Goal: Leave review/rating: Leave review/rating

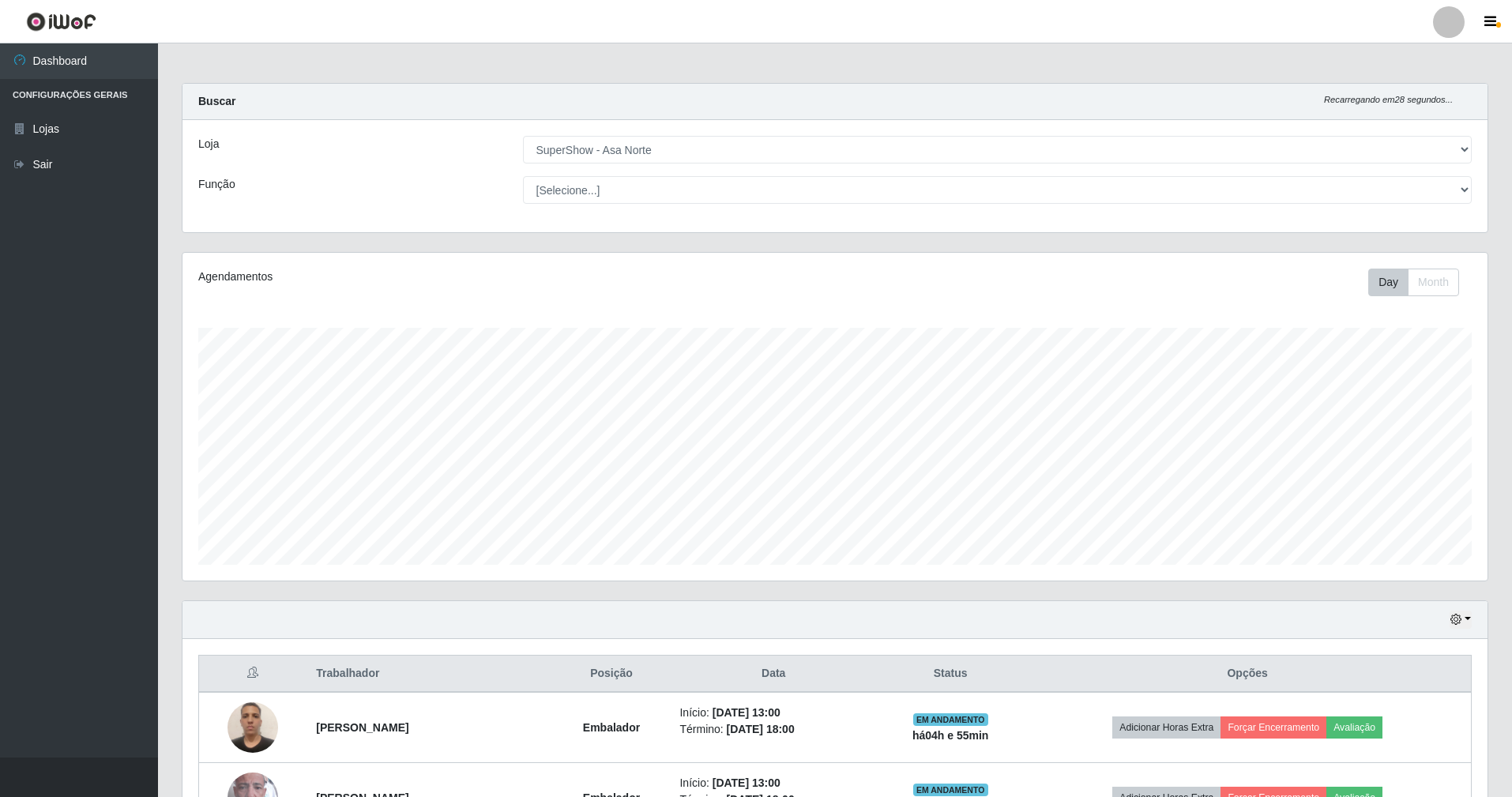
select select "71"
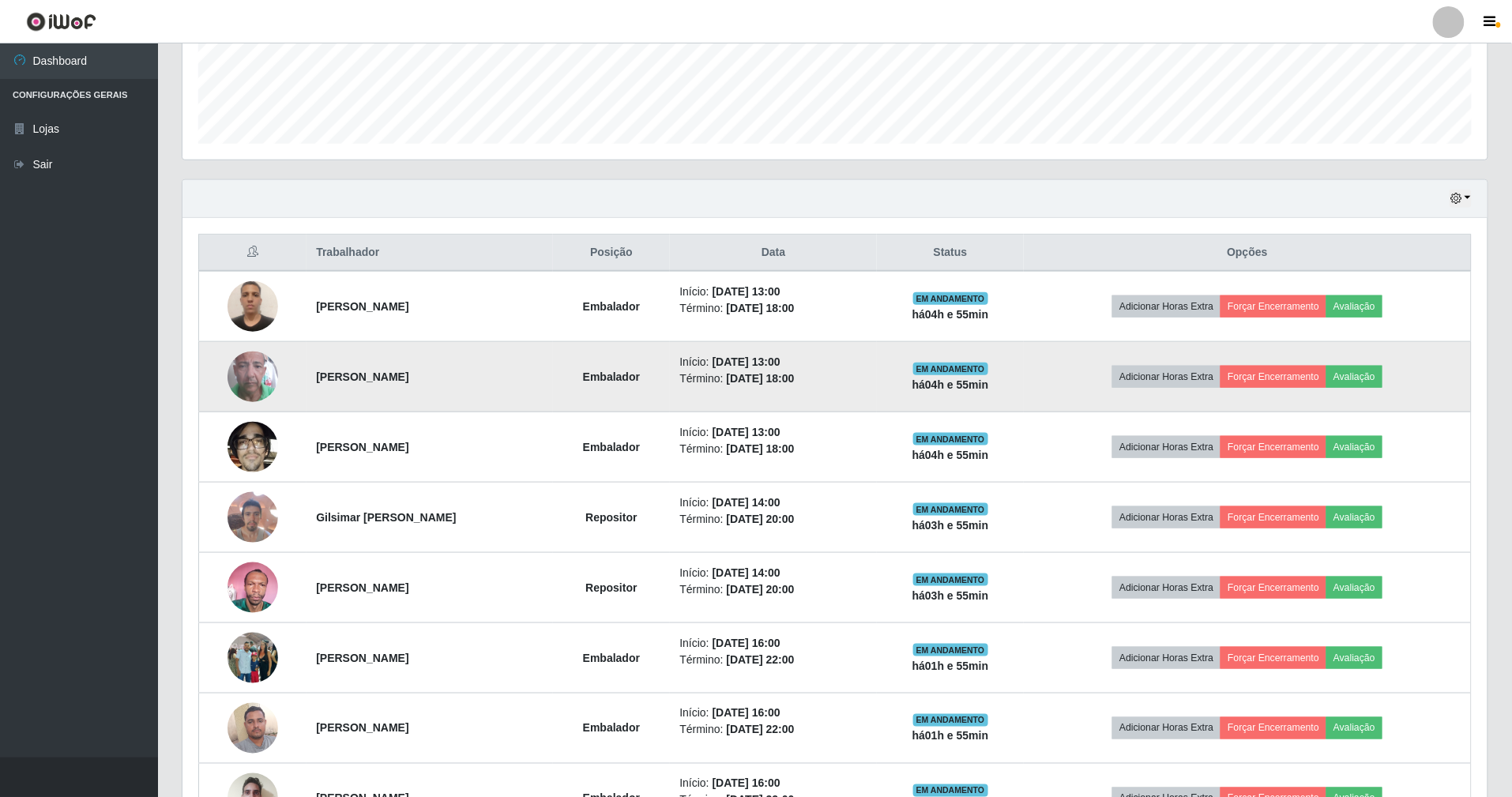
scroll to position [329, 1304]
click at [1378, 380] on button "Avaliação" at bounding box center [1355, 377] width 56 height 22
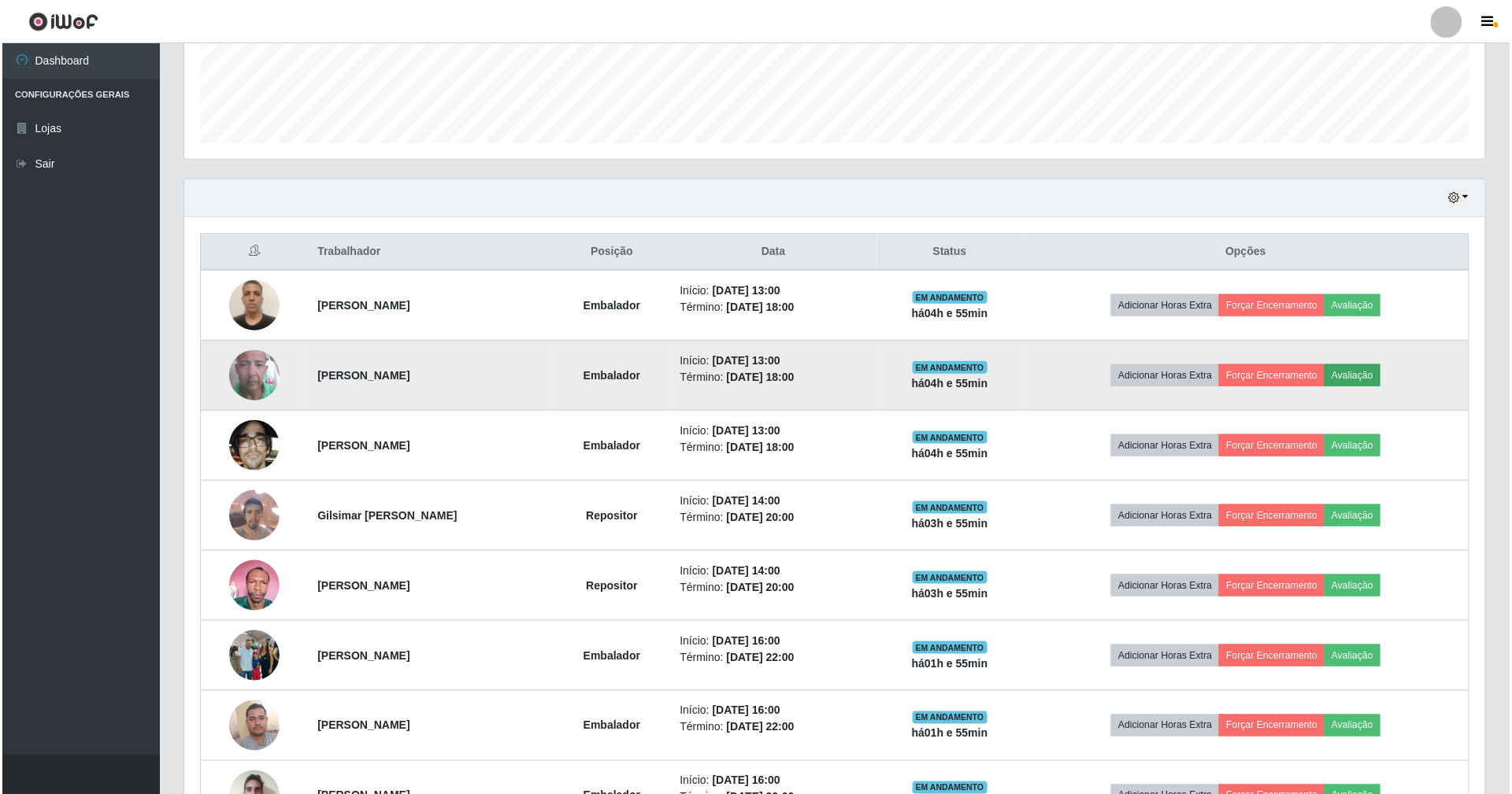
scroll to position [328, 1287]
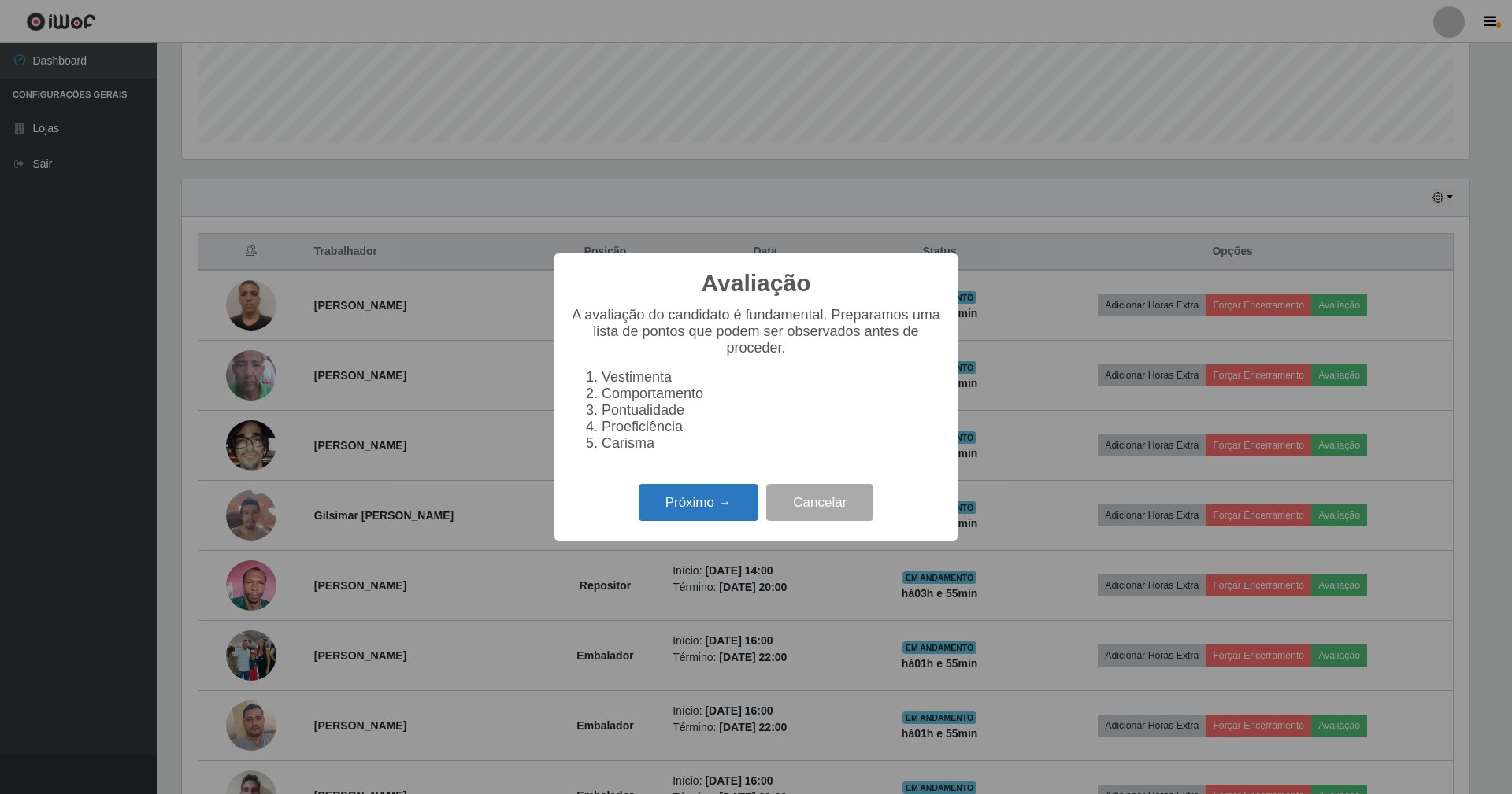
click at [729, 520] on button "Próximo →" at bounding box center [699, 503] width 120 height 37
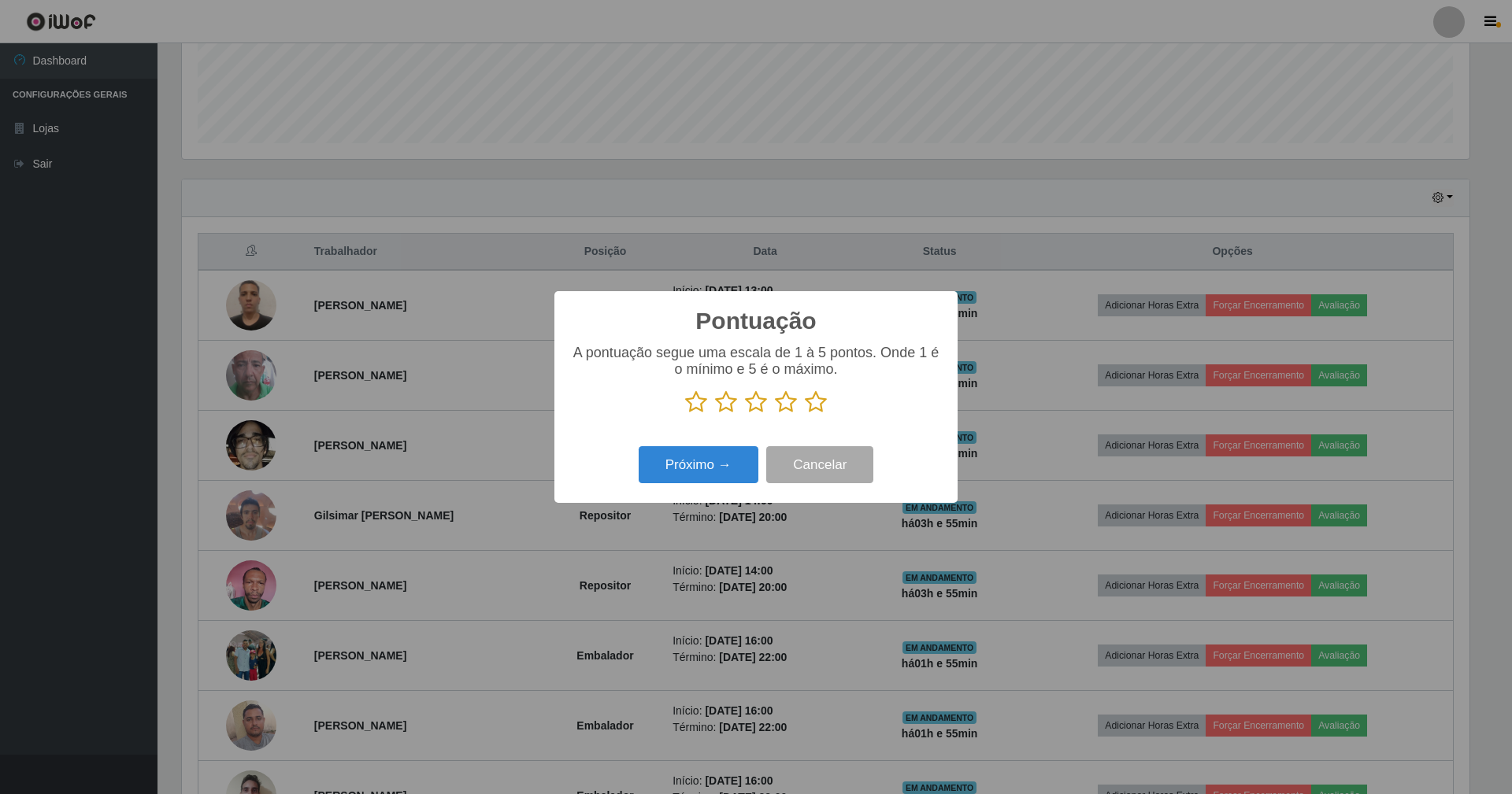
scroll to position [787002, 786159]
drag, startPoint x: 824, startPoint y: 402, endPoint x: 762, endPoint y: 461, distance: 85.6
click at [820, 407] on icon at bounding box center [816, 402] width 22 height 24
click at [805, 414] on input "radio" at bounding box center [805, 414] width 0 height 0
click at [725, 456] on button "Próximo →" at bounding box center [699, 465] width 120 height 37
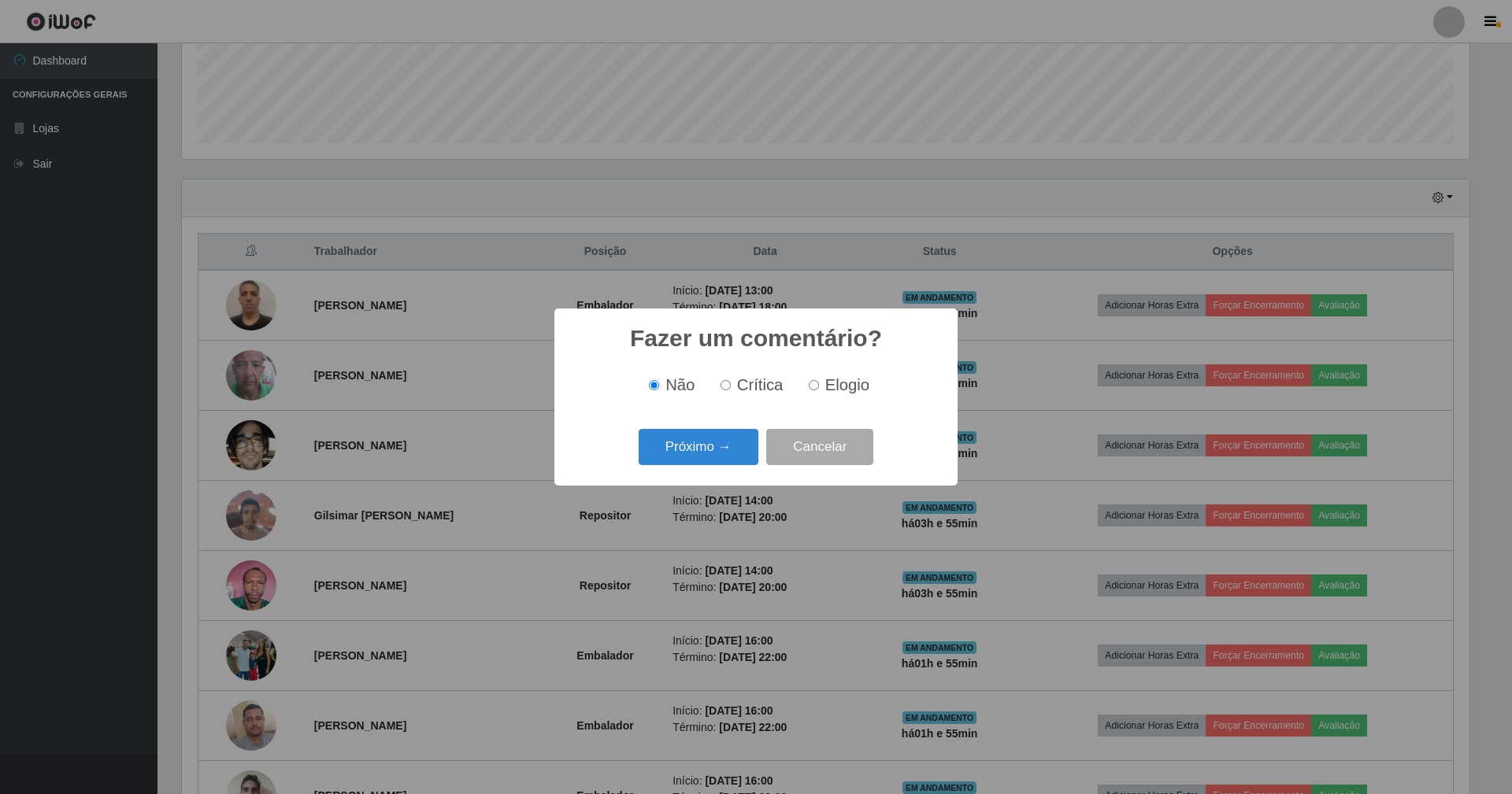
click at [716, 466] on button "Próximo →" at bounding box center [699, 447] width 120 height 37
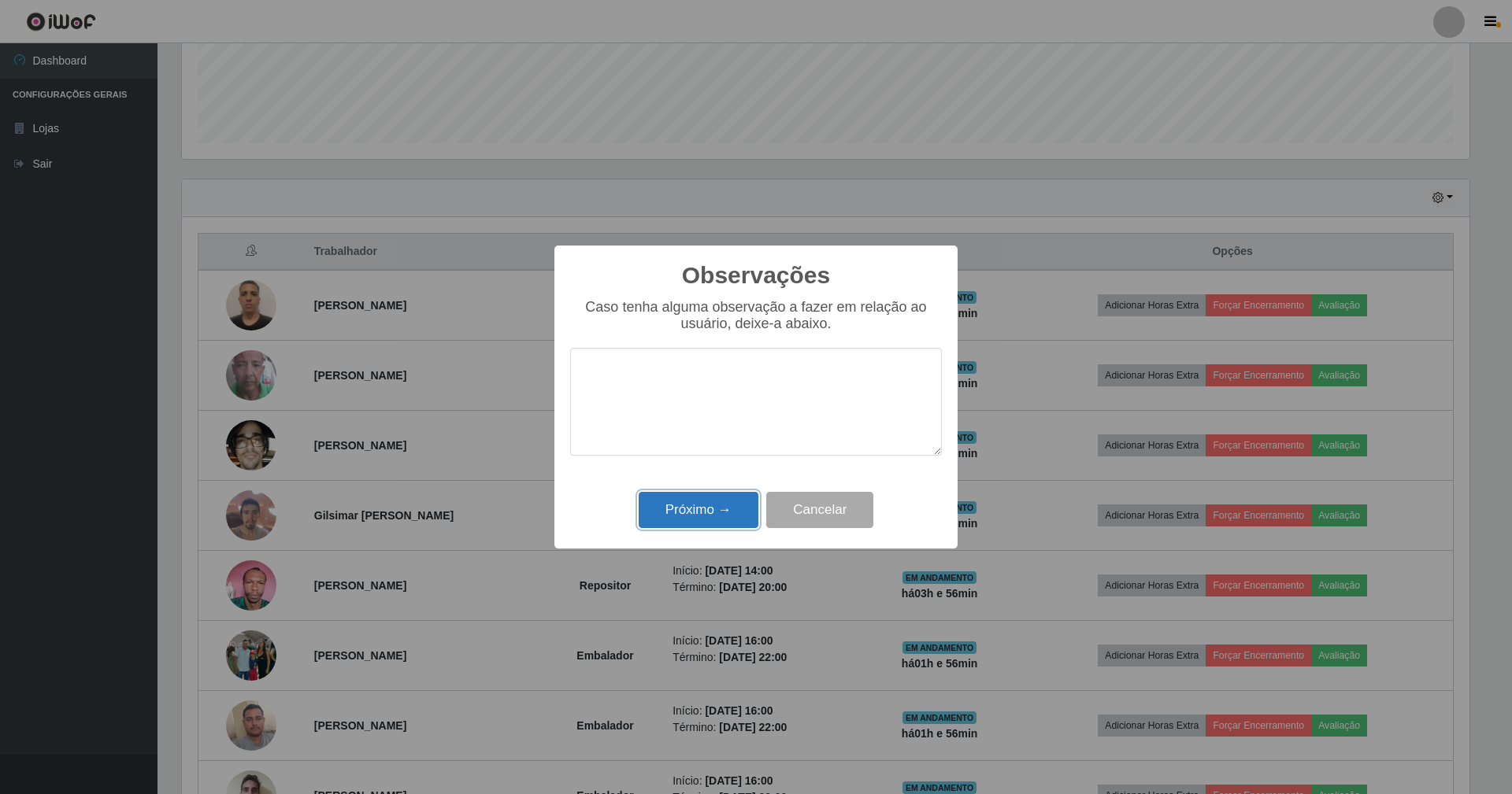
click at [685, 515] on button "Próximo →" at bounding box center [699, 510] width 120 height 37
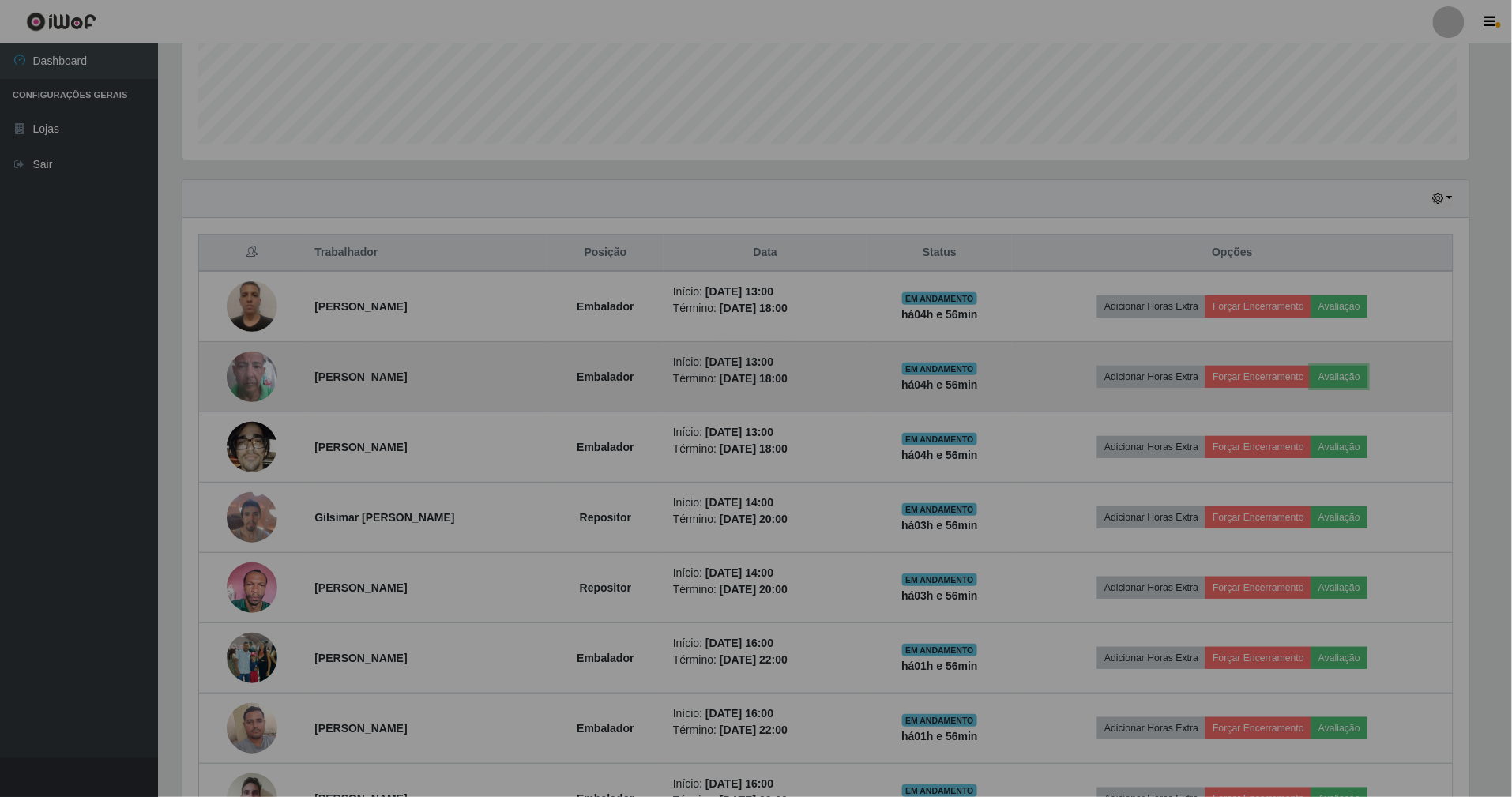
scroll to position [329, 1304]
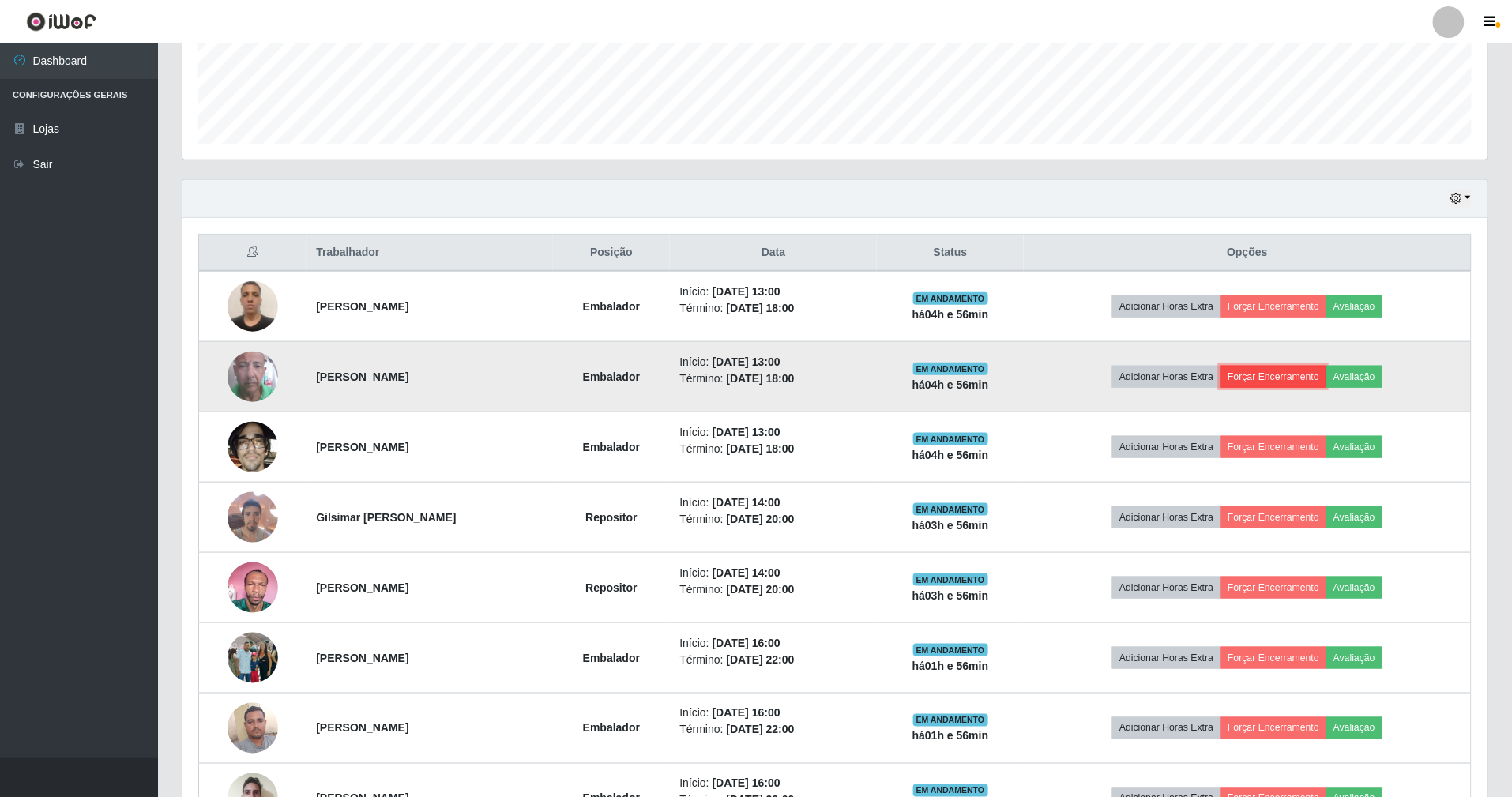
click at [1268, 383] on button "Forçar Encerramento" at bounding box center [1274, 377] width 106 height 22
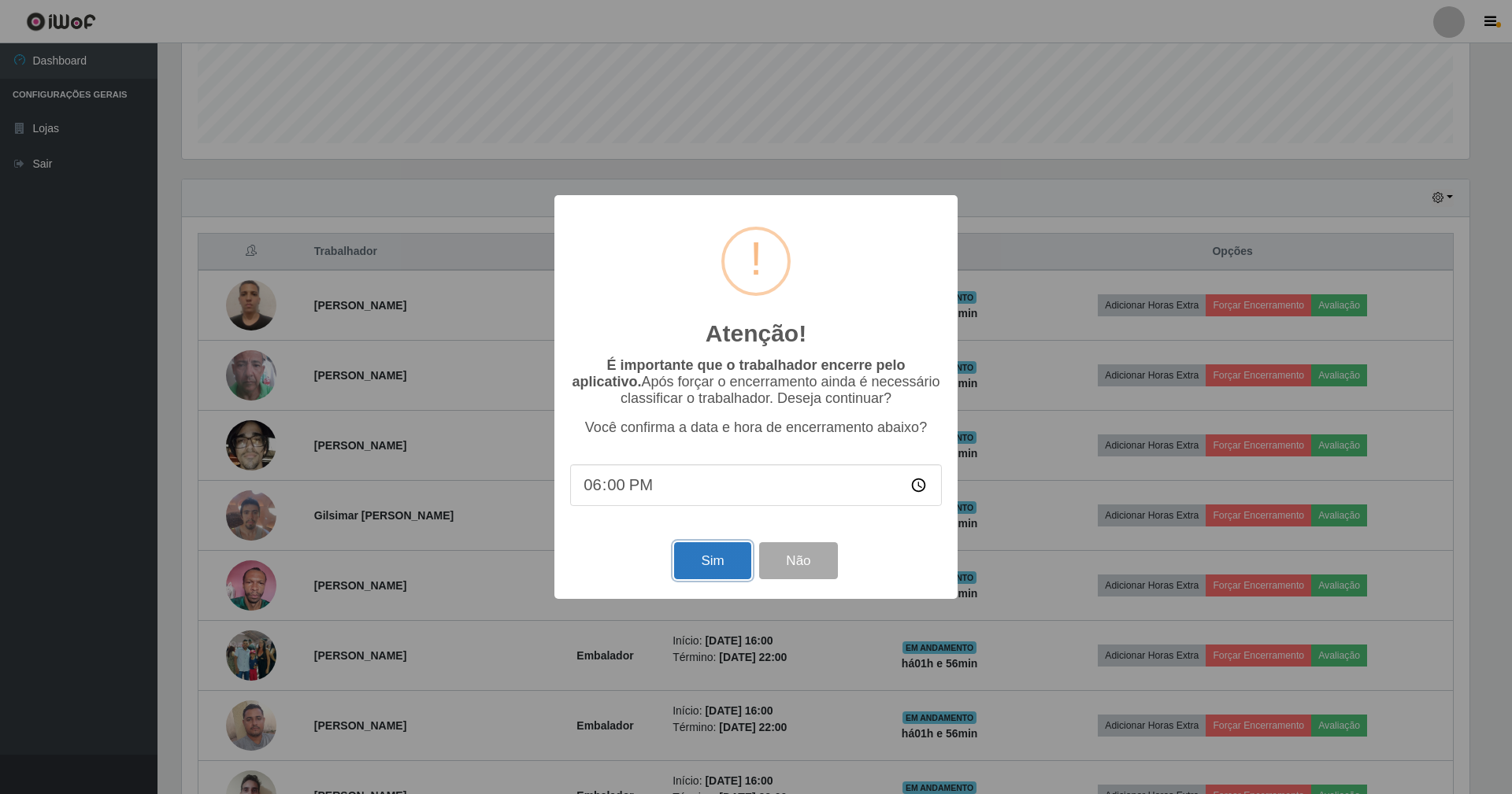
click at [731, 568] on button "Sim" at bounding box center [712, 561] width 76 height 37
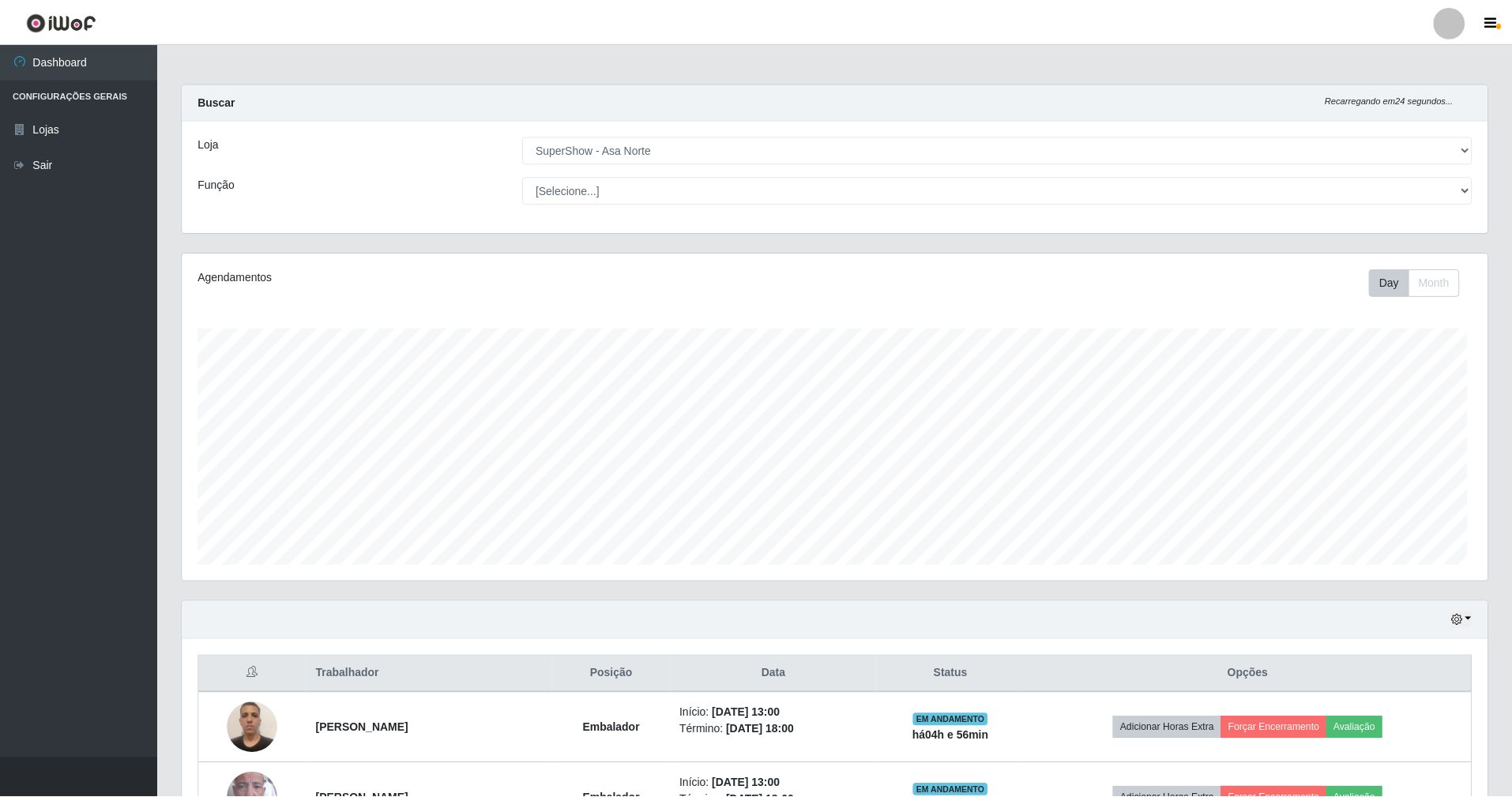
scroll to position [329, 1309]
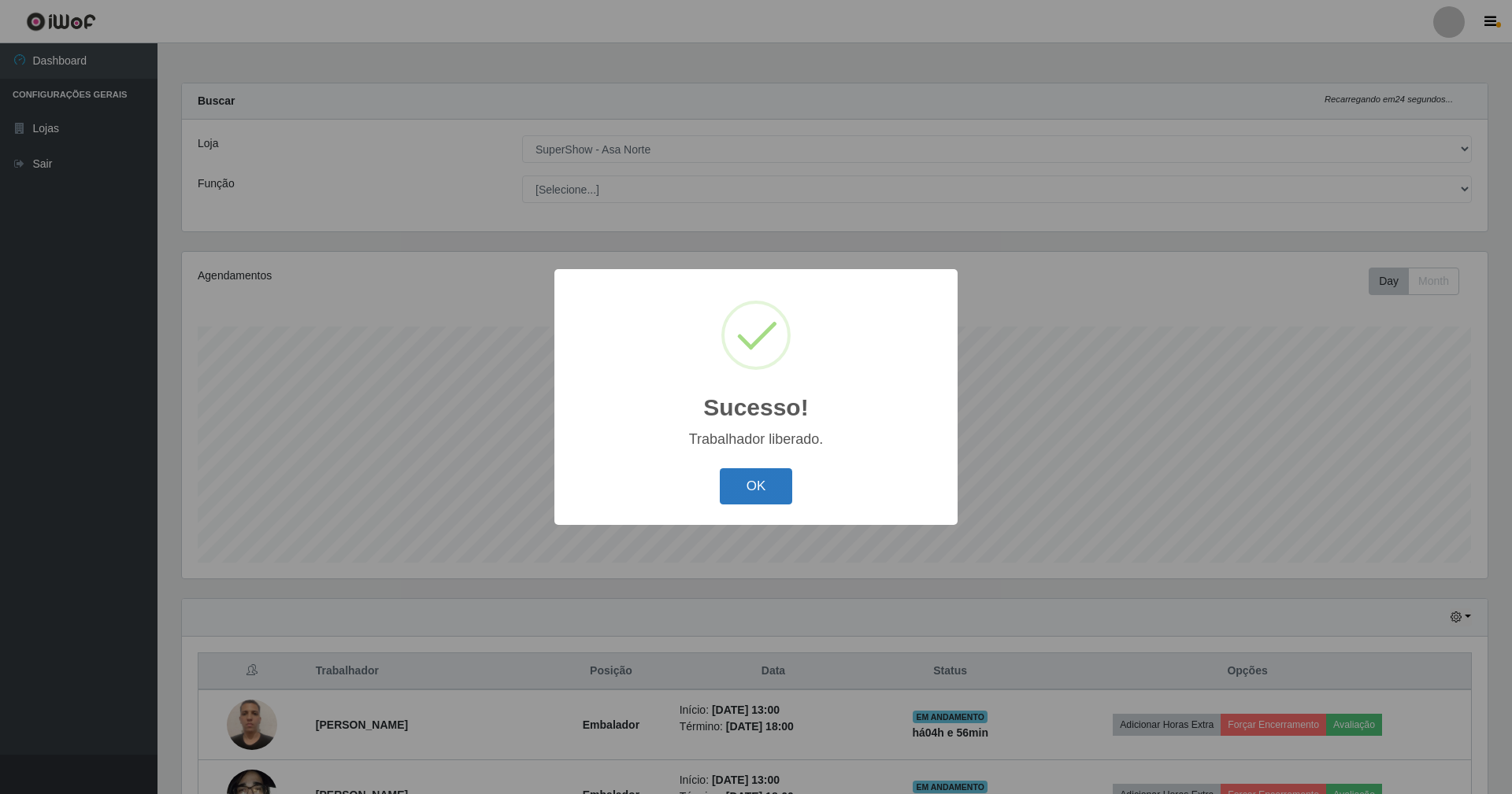
click at [771, 482] on button "OK" at bounding box center [756, 486] width 74 height 37
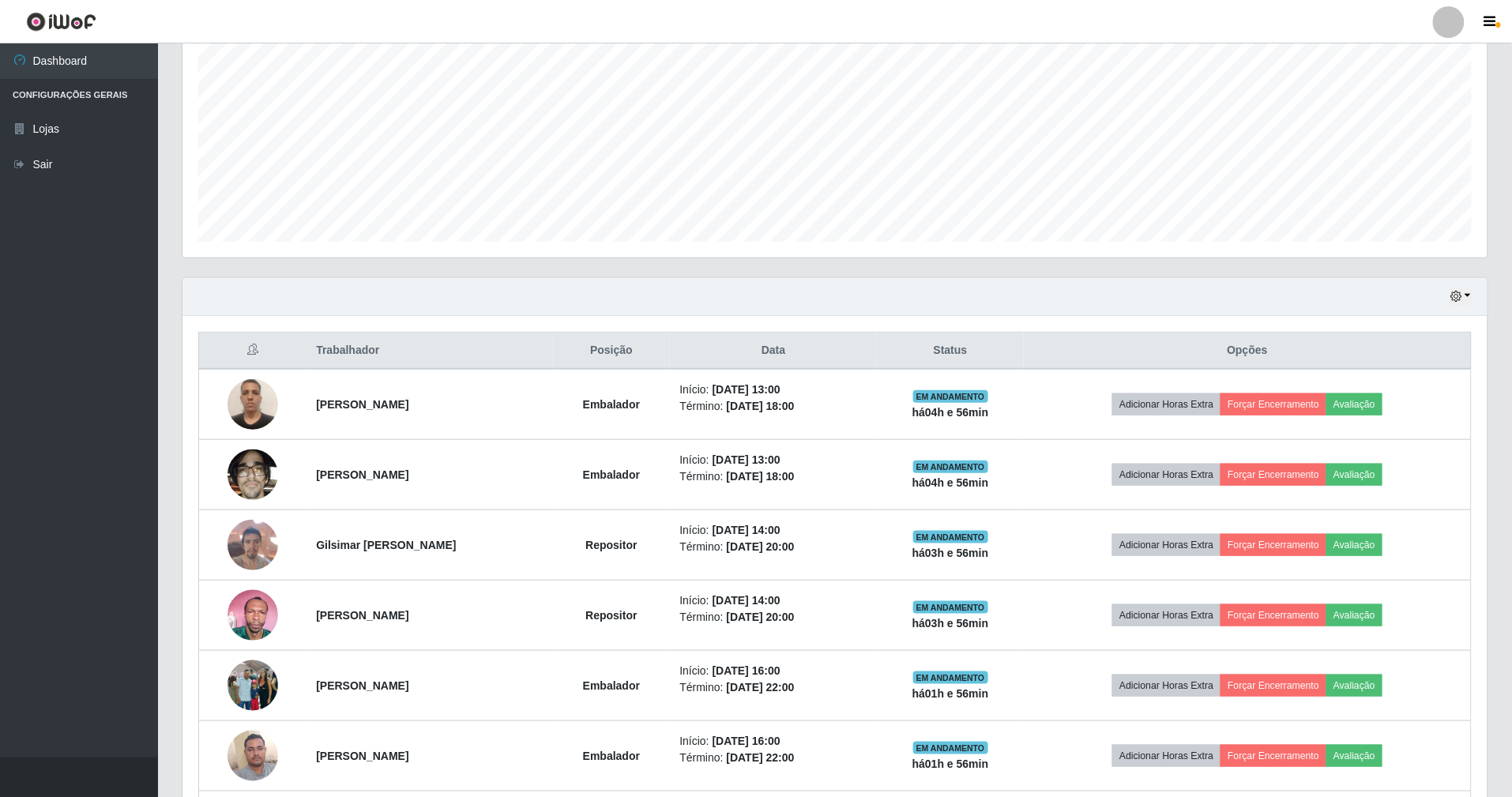
scroll to position [632, 0]
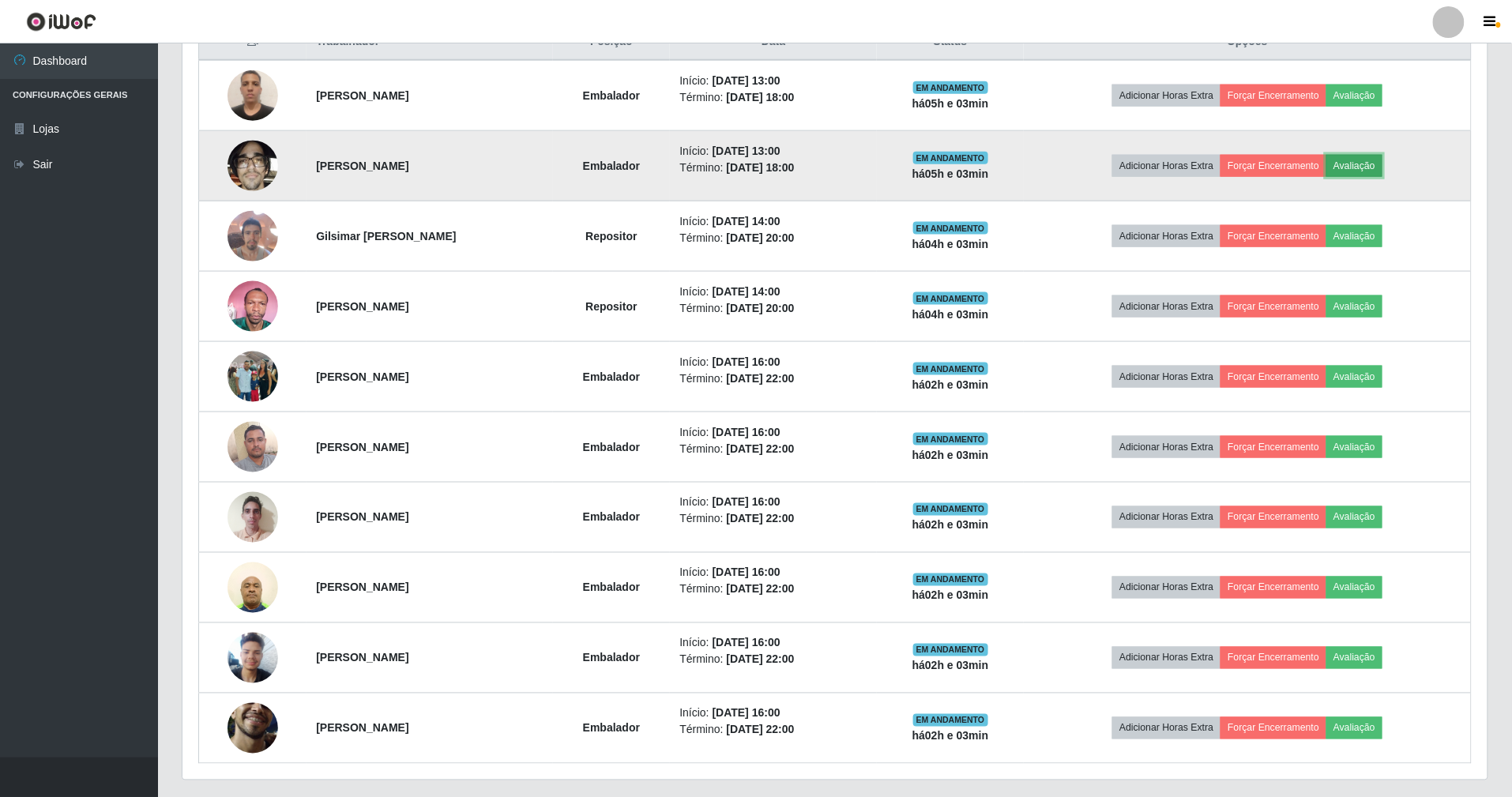
click at [1382, 164] on button "Avaliação" at bounding box center [1355, 166] width 56 height 22
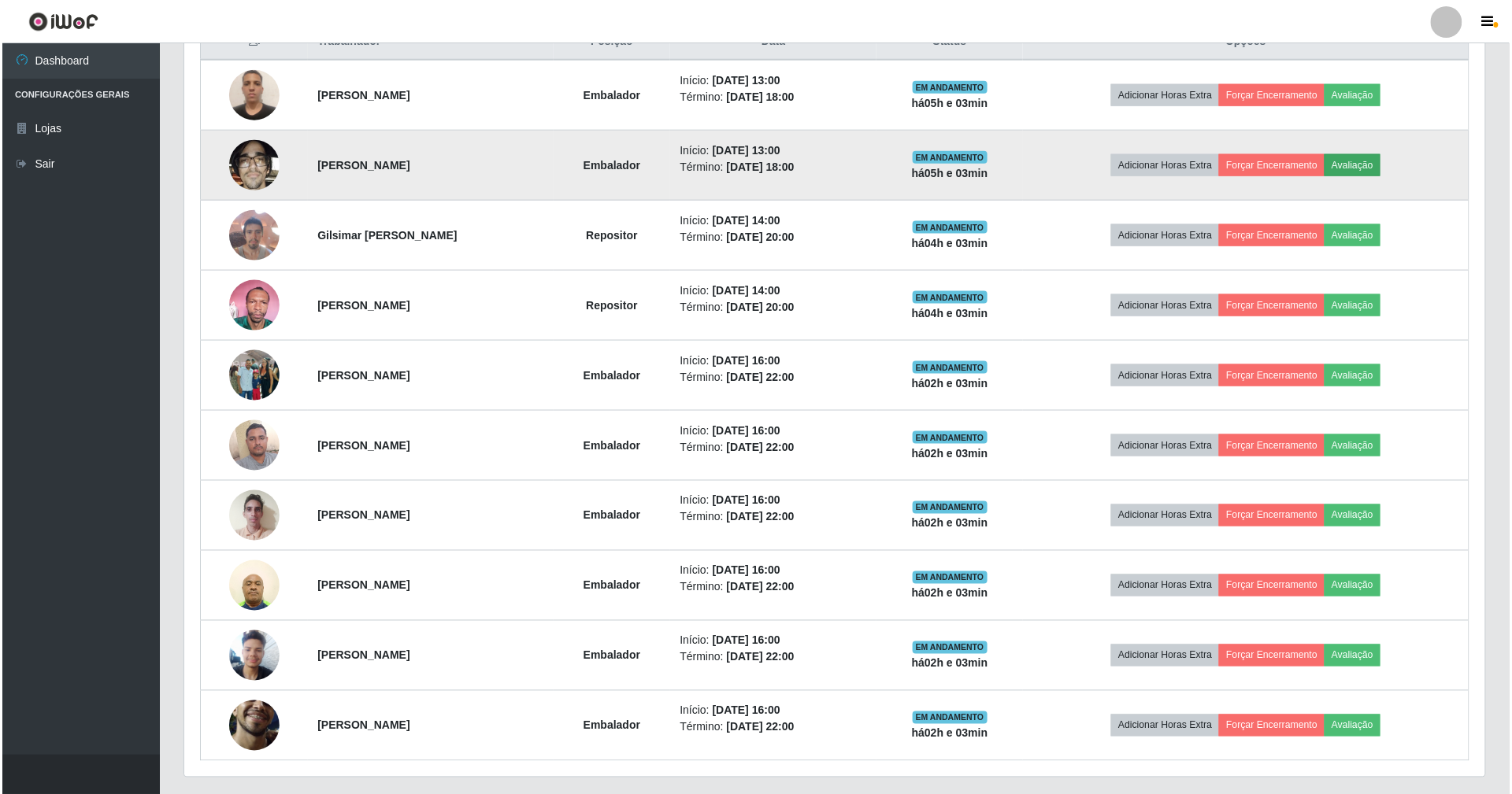
scroll to position [328, 1287]
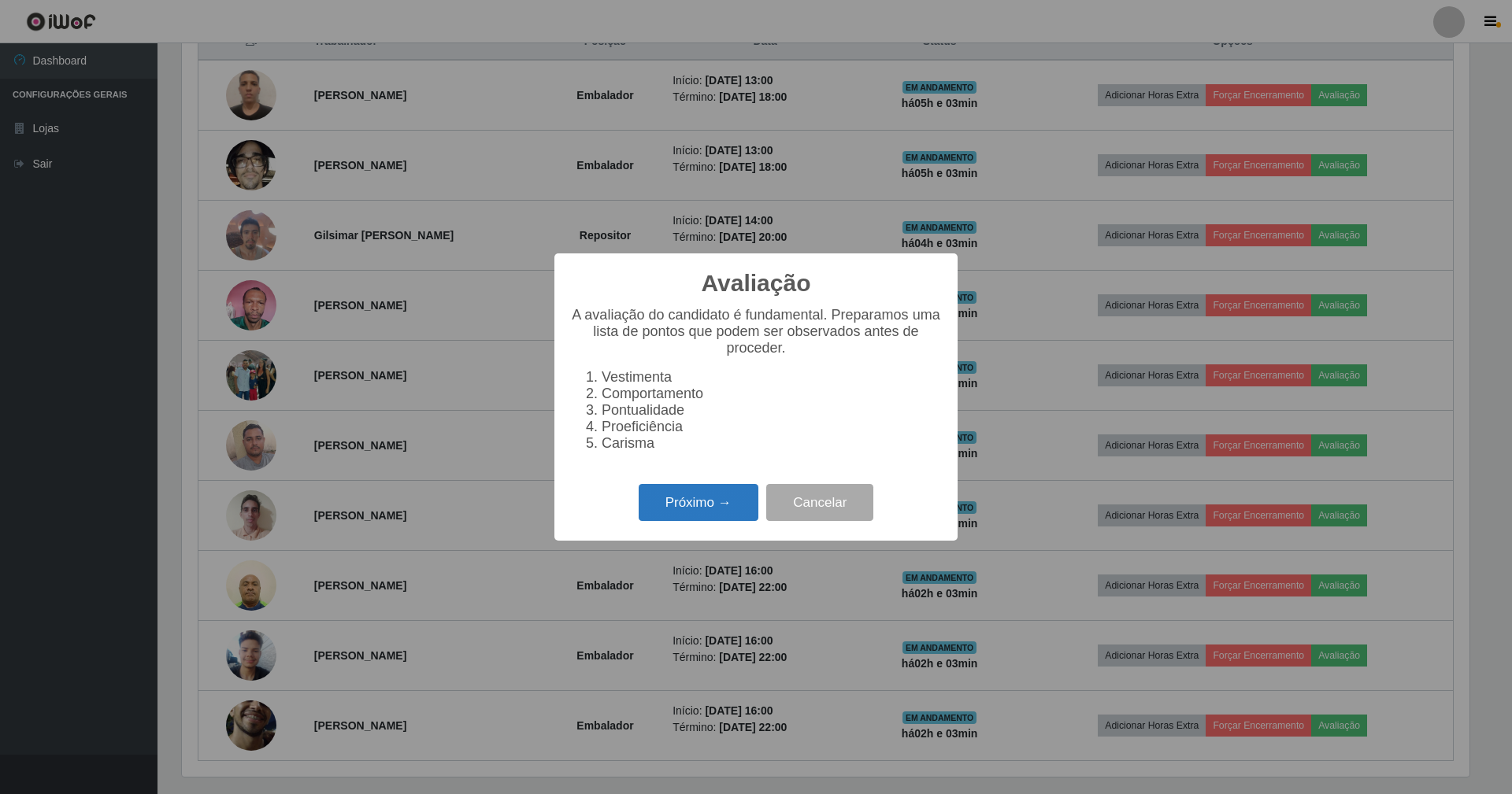
click at [682, 497] on button "Próximo →" at bounding box center [699, 503] width 120 height 37
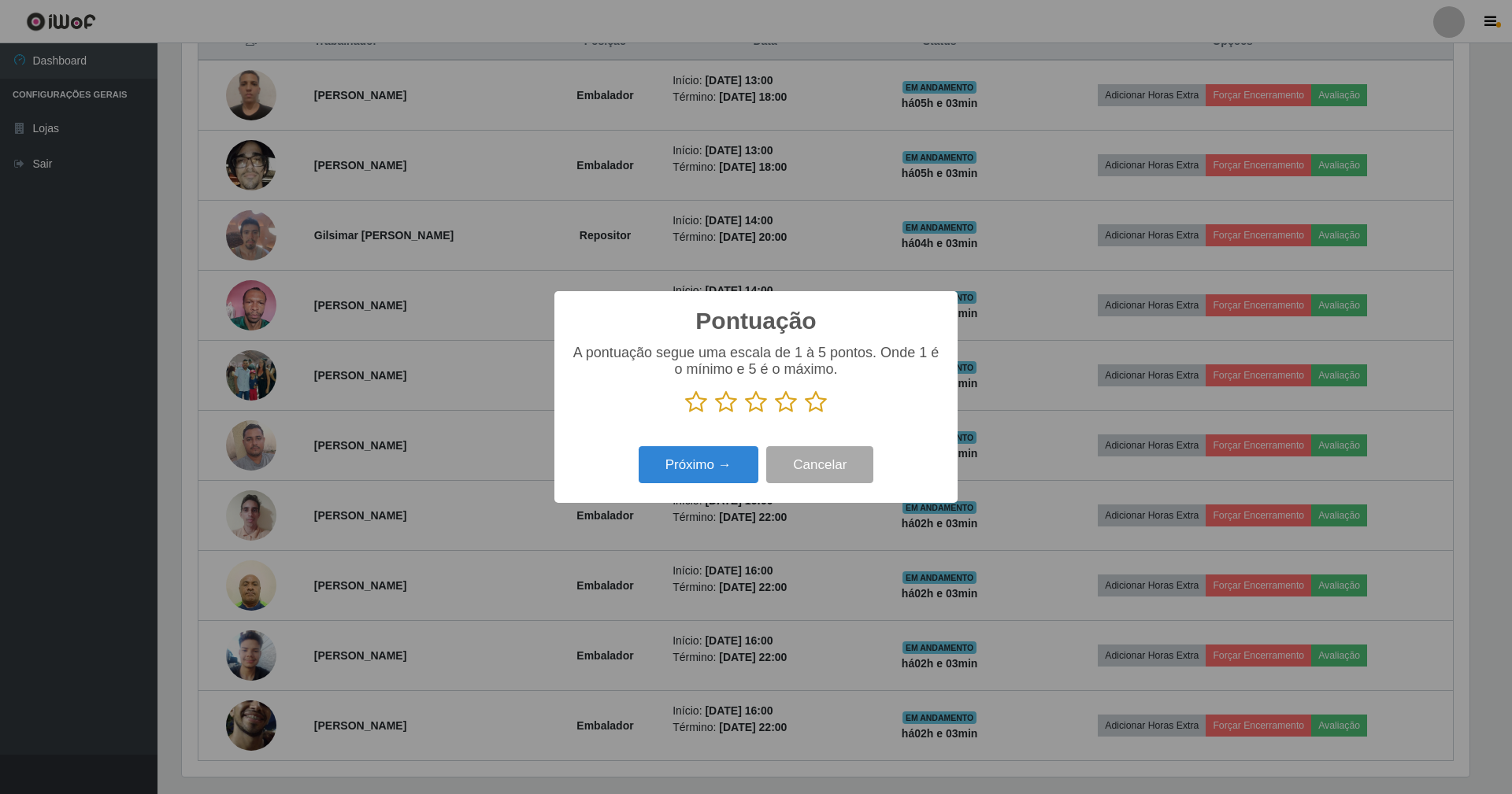
click at [826, 402] on icon at bounding box center [816, 402] width 22 height 24
click at [805, 414] on input "radio" at bounding box center [805, 414] width 0 height 0
click at [826, 403] on icon at bounding box center [816, 402] width 22 height 24
click at [805, 414] on input "radio" at bounding box center [805, 414] width 0 height 0
click at [723, 467] on button "Próximo →" at bounding box center [699, 465] width 120 height 37
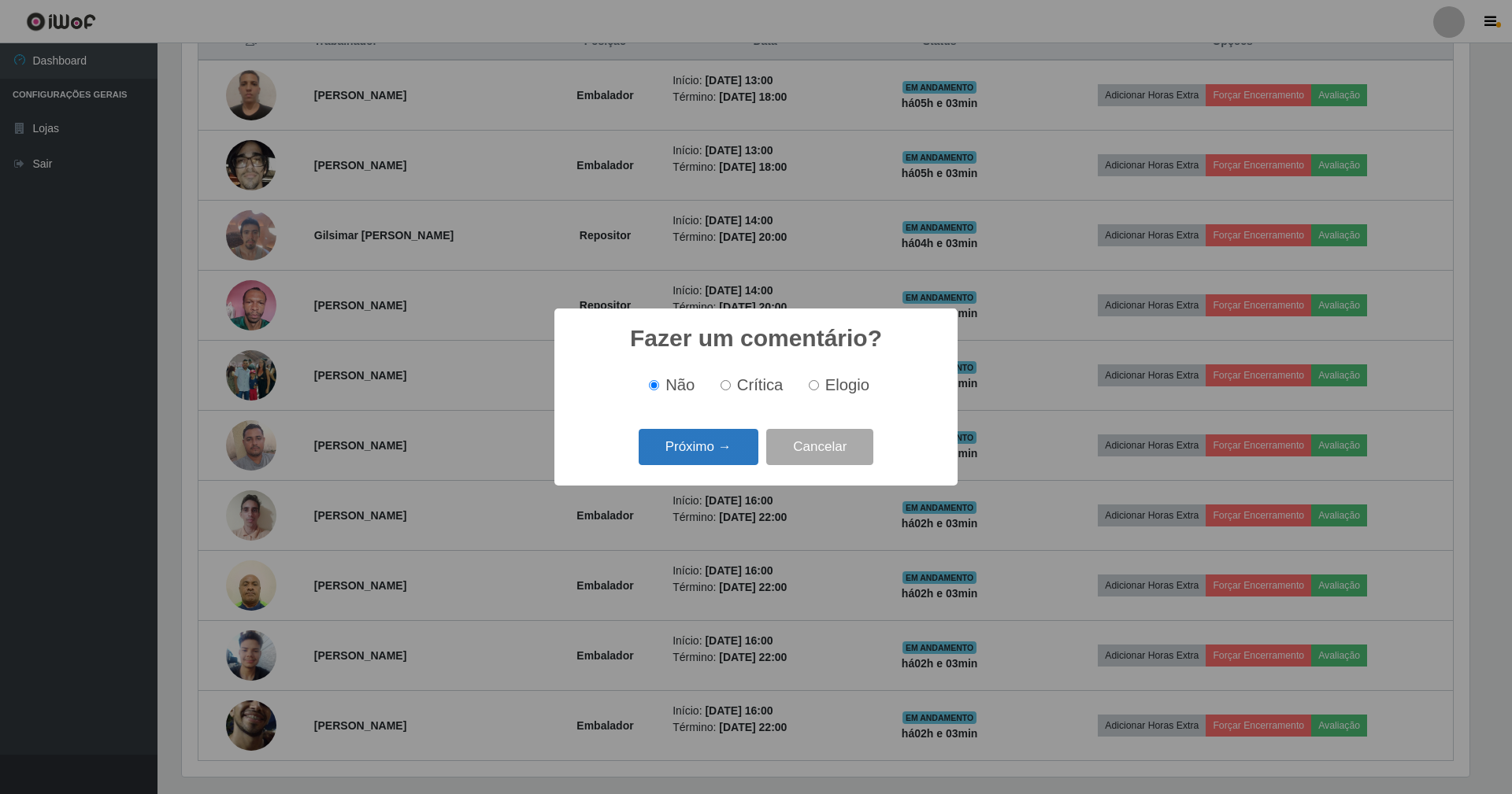
click at [707, 454] on button "Próximo →" at bounding box center [699, 447] width 120 height 37
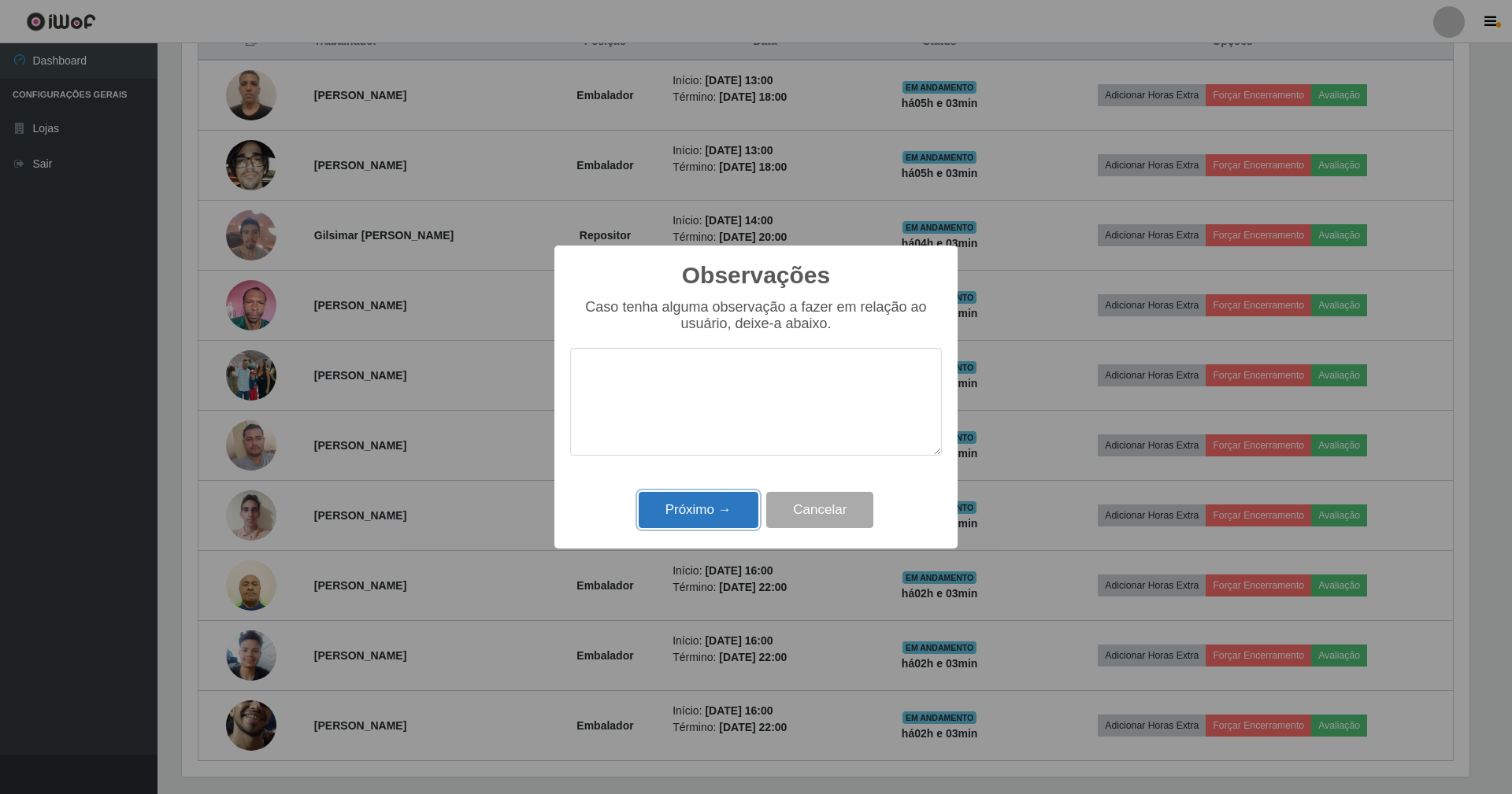
click at [712, 509] on button "Próximo →" at bounding box center [699, 510] width 120 height 37
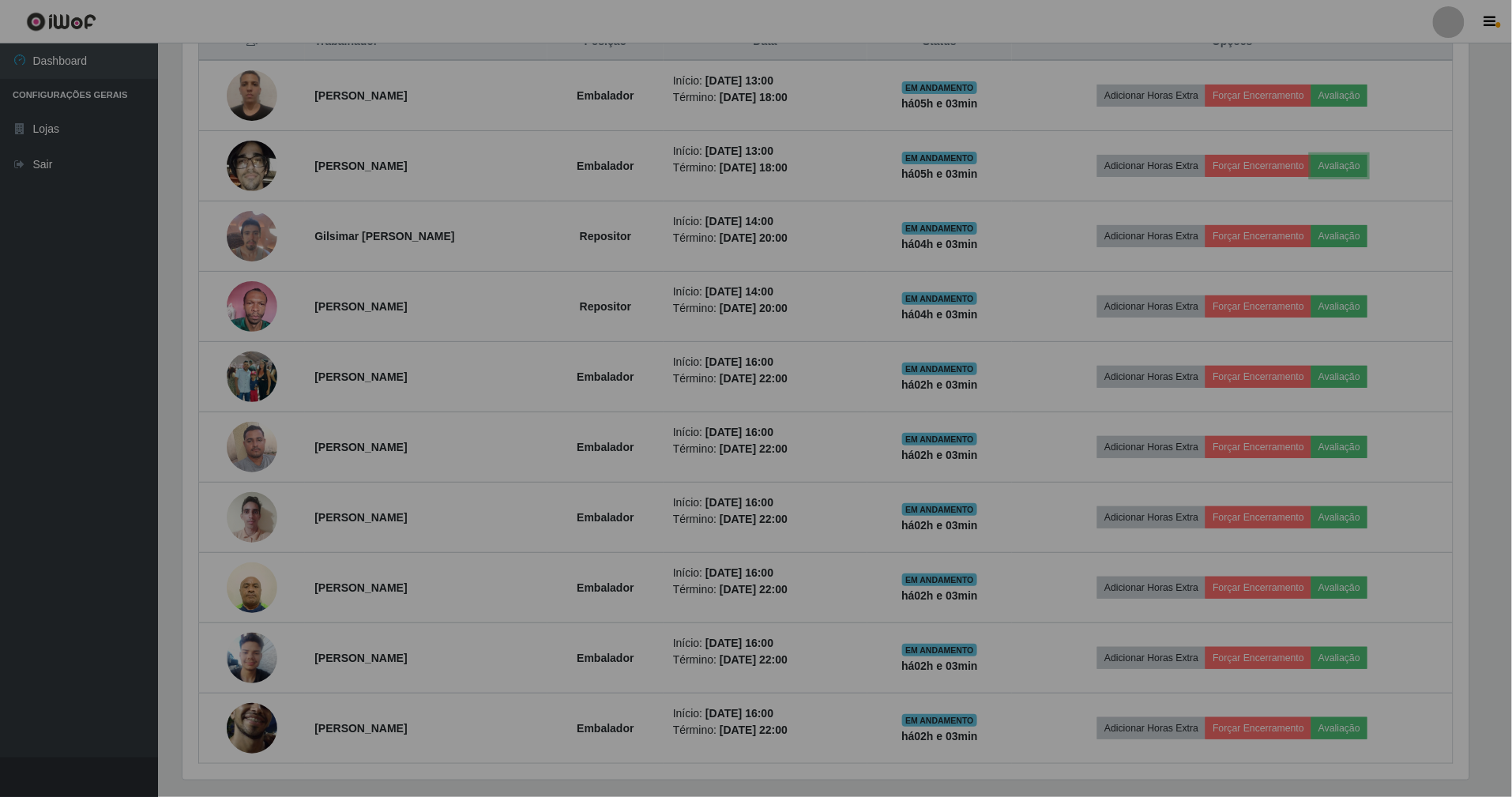
scroll to position [329, 1304]
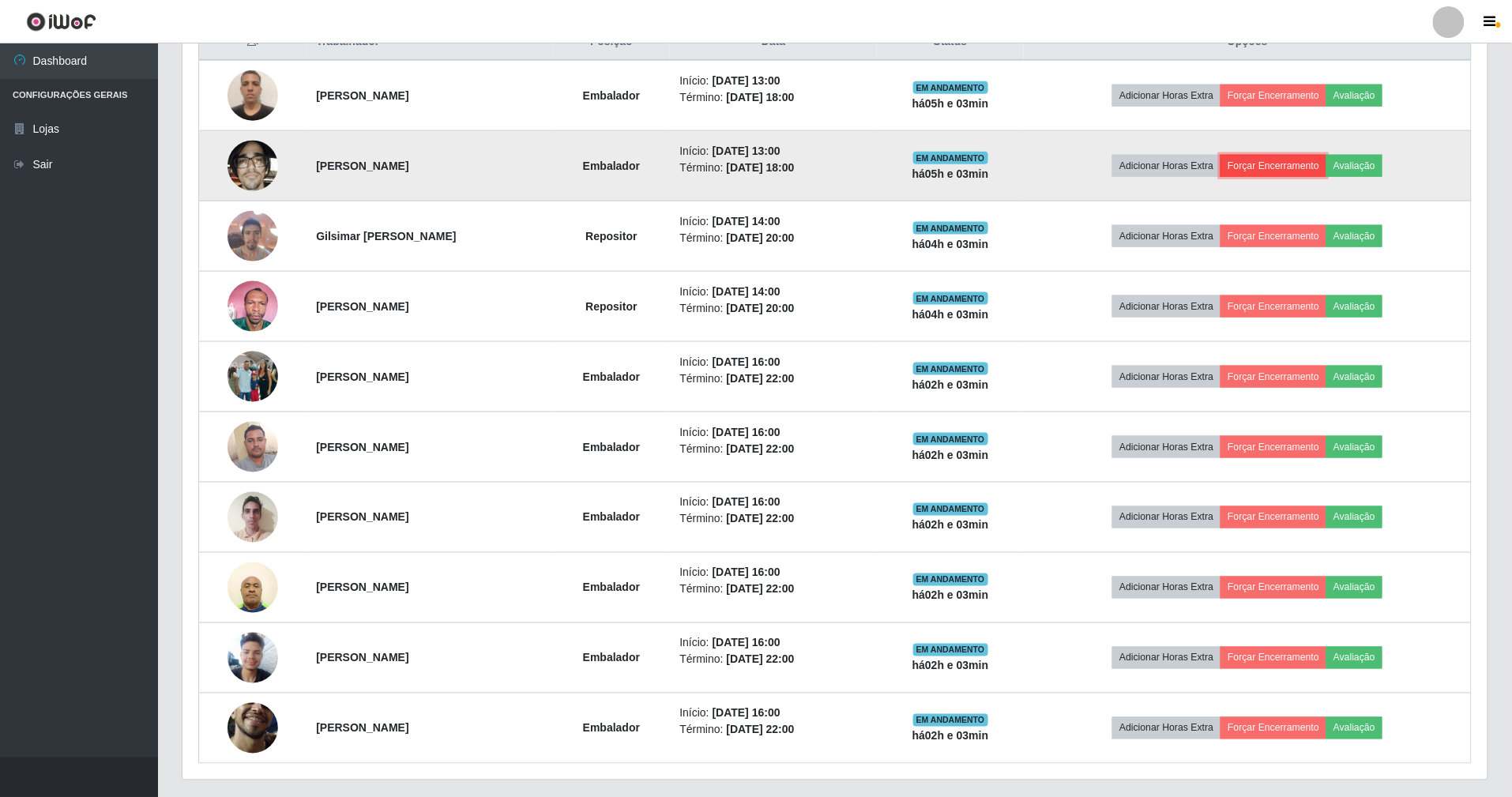
click at [1298, 176] on button "Forçar Encerramento" at bounding box center [1274, 166] width 106 height 22
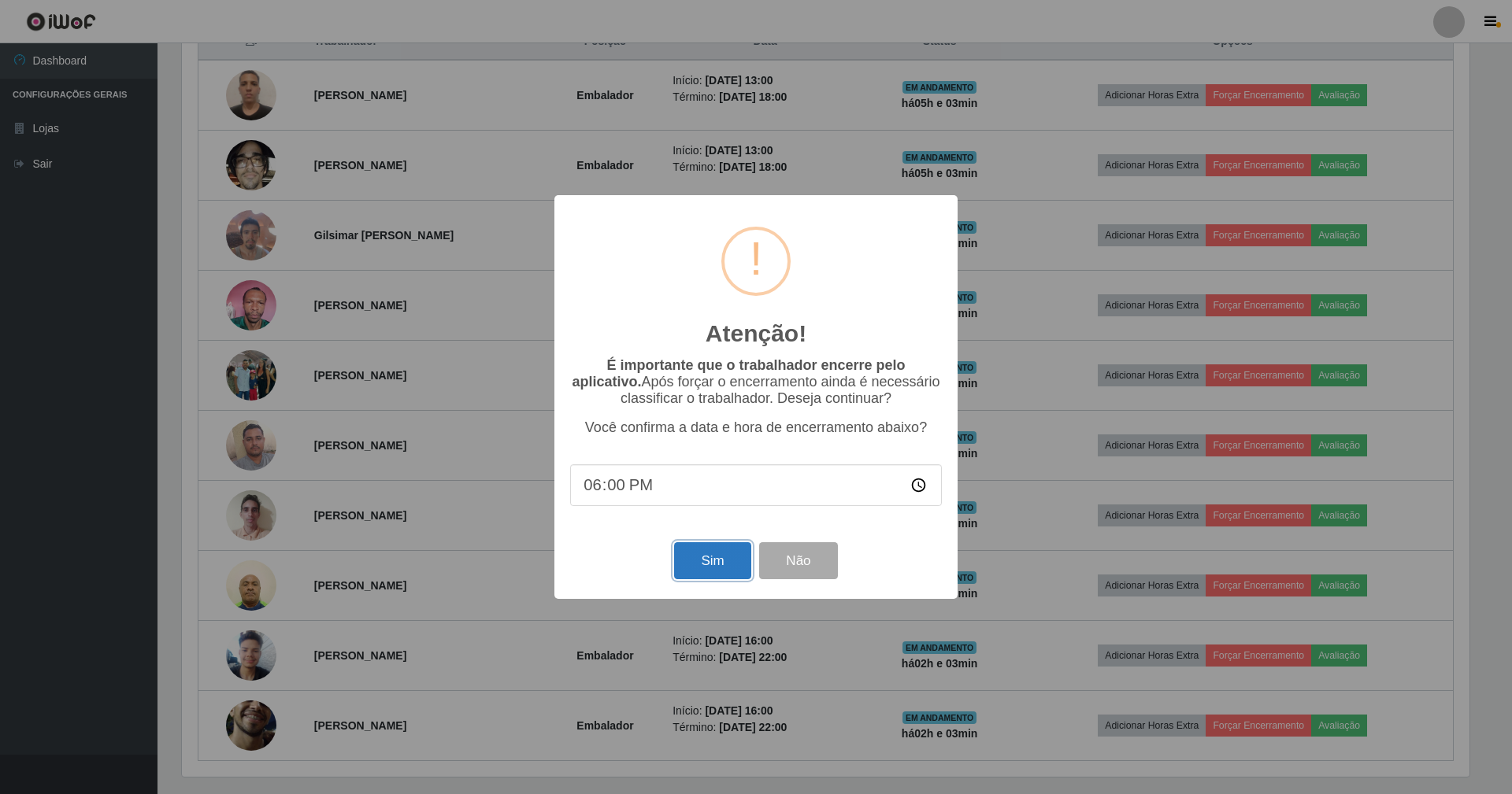
click at [711, 574] on button "Sim" at bounding box center [712, 561] width 76 height 37
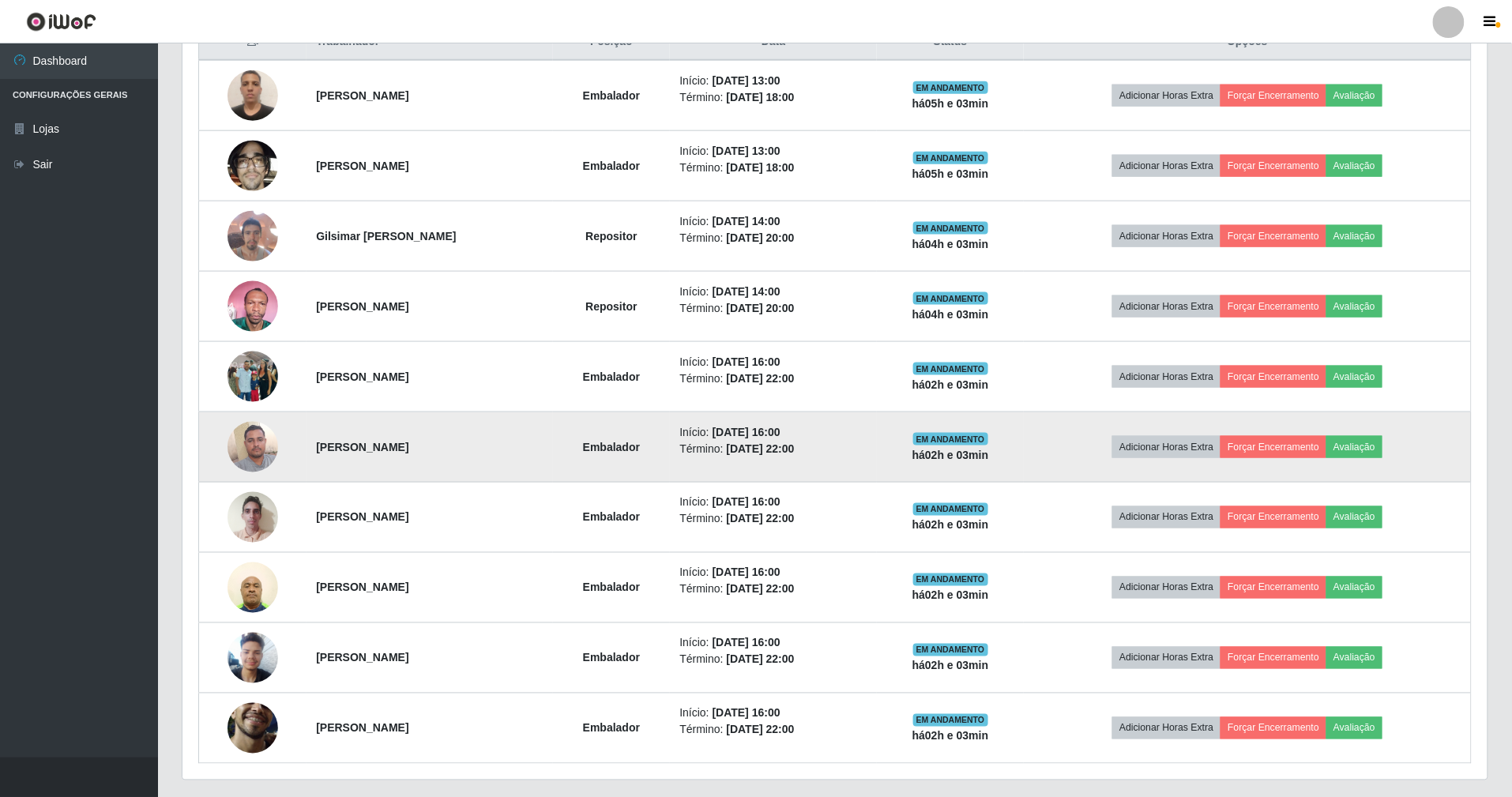
scroll to position [329, 1309]
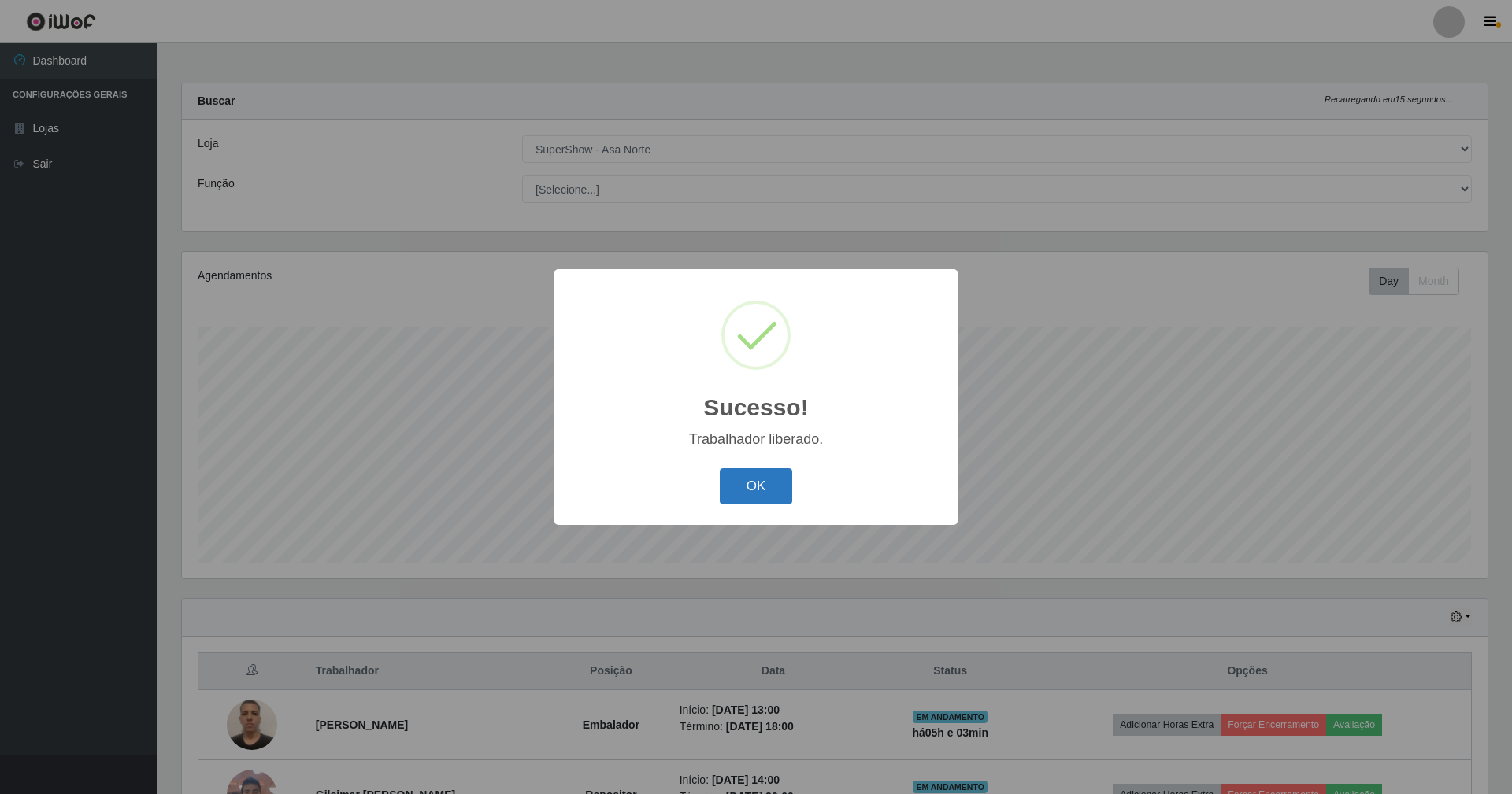
click at [756, 489] on button "OK" at bounding box center [756, 486] width 74 height 37
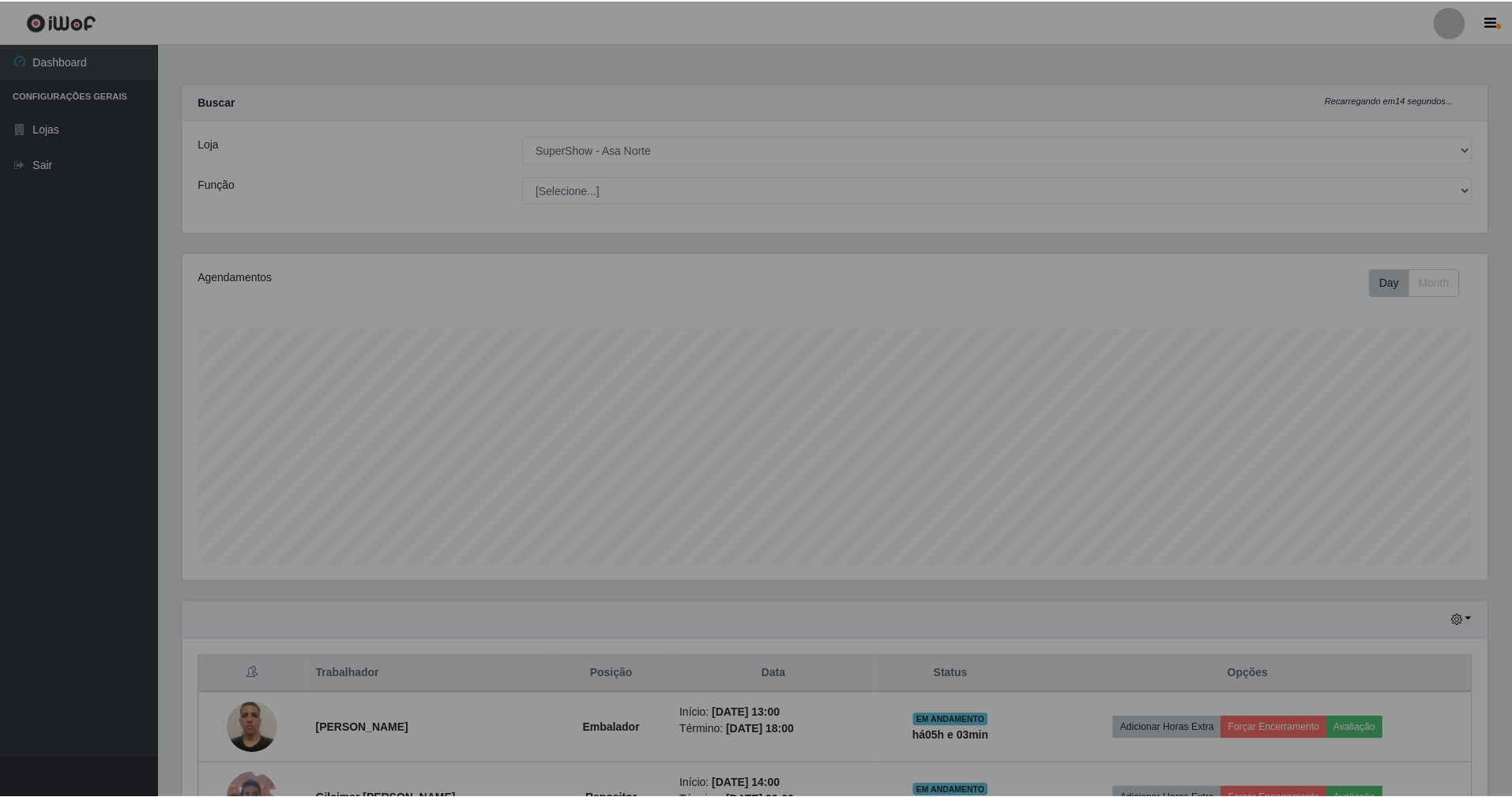
scroll to position [789975, 788512]
